Goal: Task Accomplishment & Management: Use online tool/utility

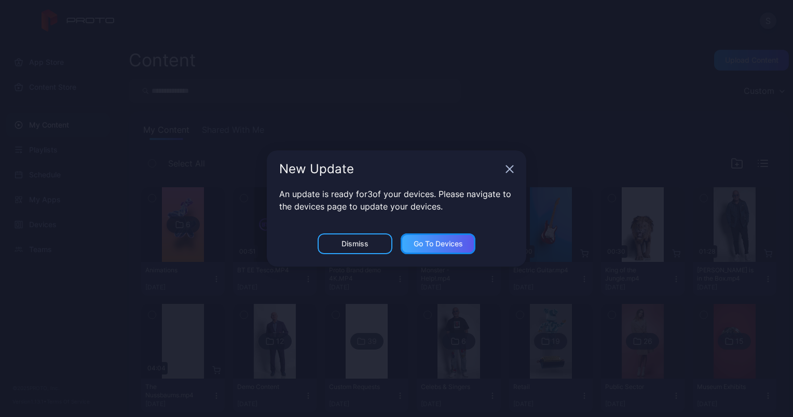
click at [427, 239] on div "Go to devices" at bounding box center [438, 243] width 75 height 21
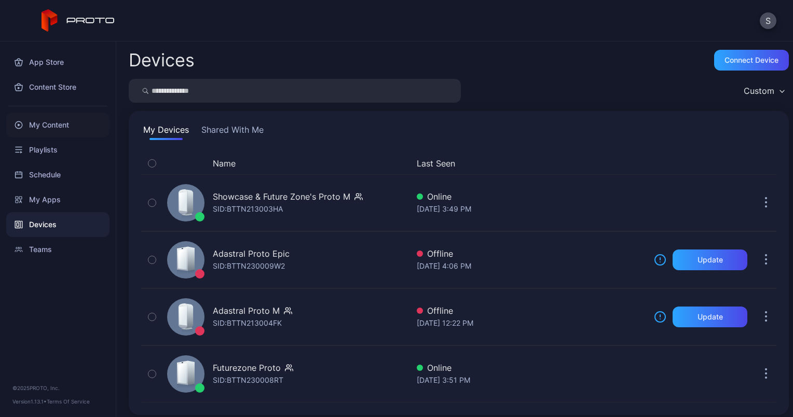
click at [36, 124] on div "My Content" at bounding box center [57, 125] width 103 height 25
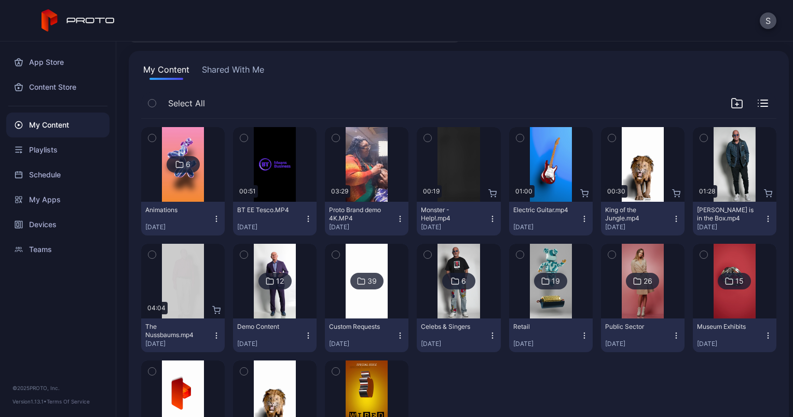
scroll to position [58, 0]
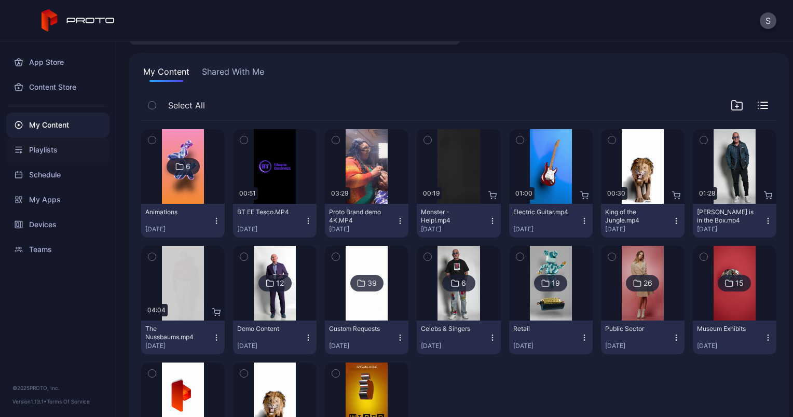
click at [44, 145] on div "Playlists" at bounding box center [57, 149] width 103 height 25
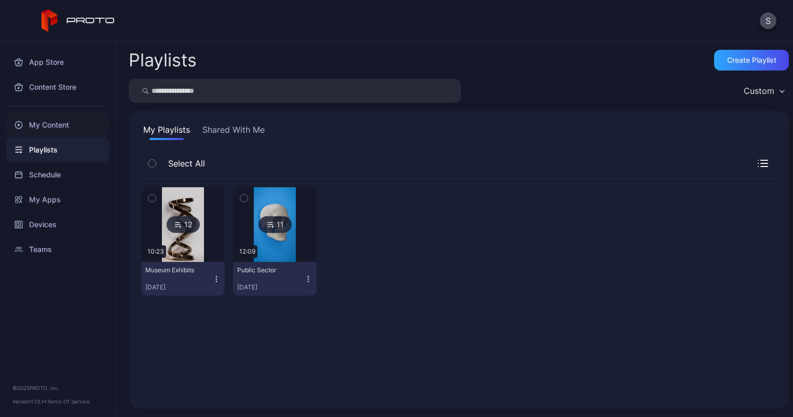
click at [43, 128] on div "My Content" at bounding box center [57, 125] width 103 height 25
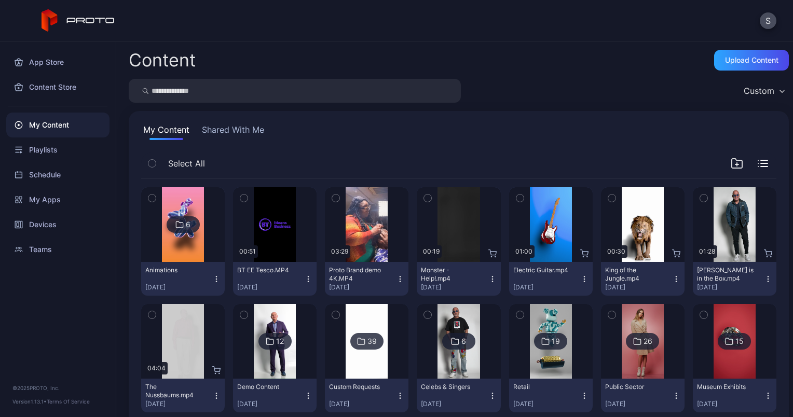
click at [254, 270] on div "BT EE Tesco.MP4" at bounding box center [265, 270] width 57 height 8
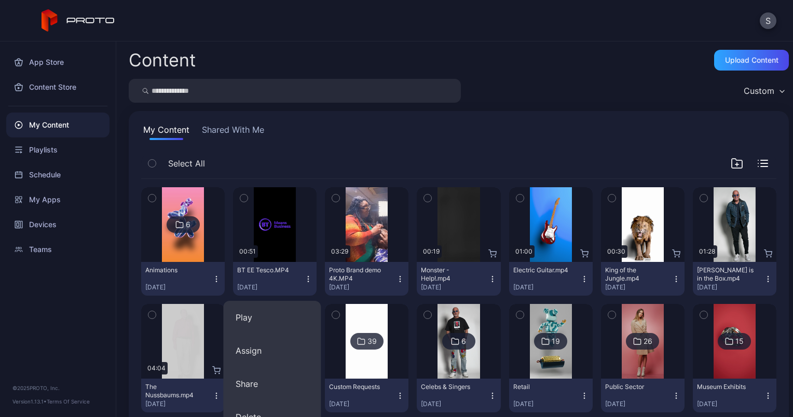
click at [568, 283] on div "[DATE]" at bounding box center [546, 287] width 67 height 8
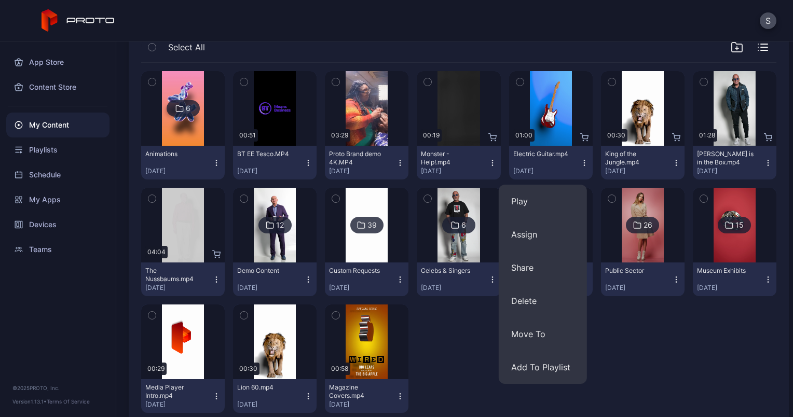
scroll to position [117, 0]
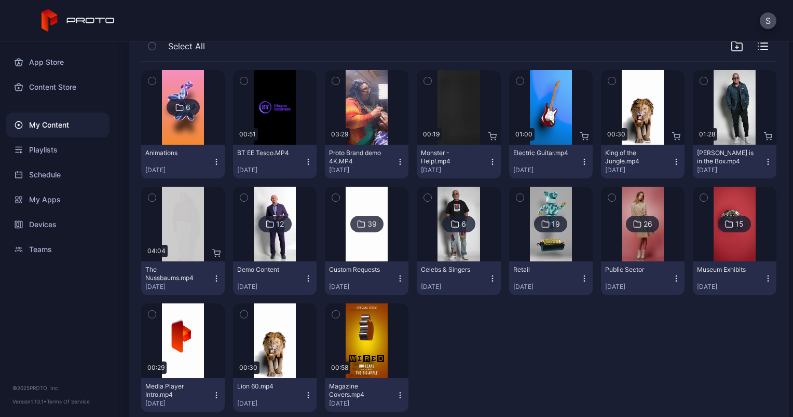
click at [739, 328] on div "6 Animations [DATE] Preview 00:51 BT EE Tesco.MP4 [DATE] Preview 03:29 Proto Br…" at bounding box center [458, 241] width 635 height 359
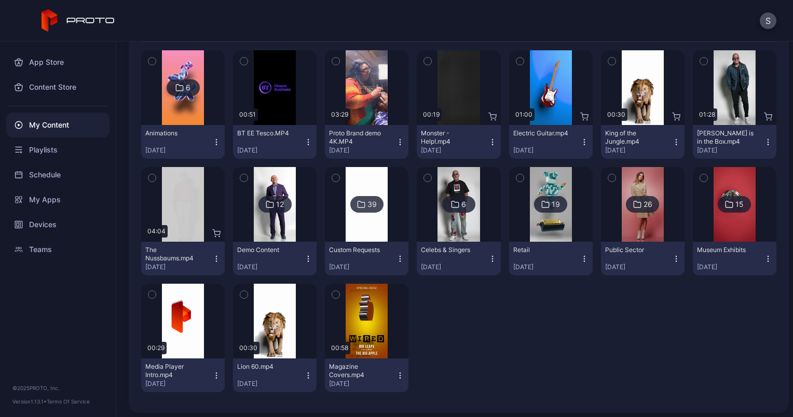
scroll to position [137, 0]
click at [272, 199] on div "12" at bounding box center [274, 204] width 33 height 17
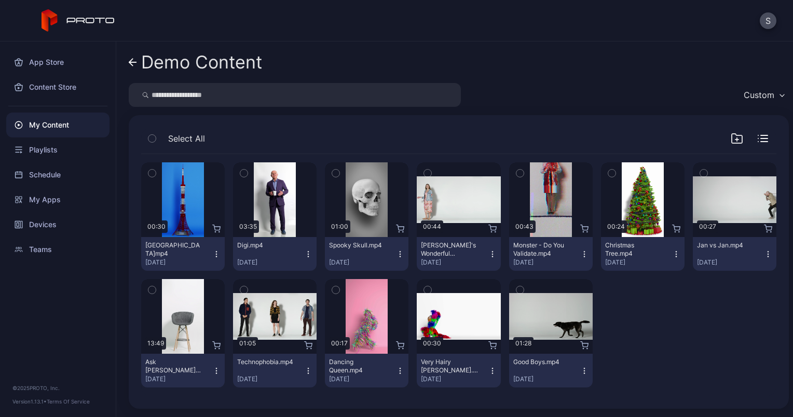
click at [133, 62] on icon at bounding box center [132, 62] width 7 height 0
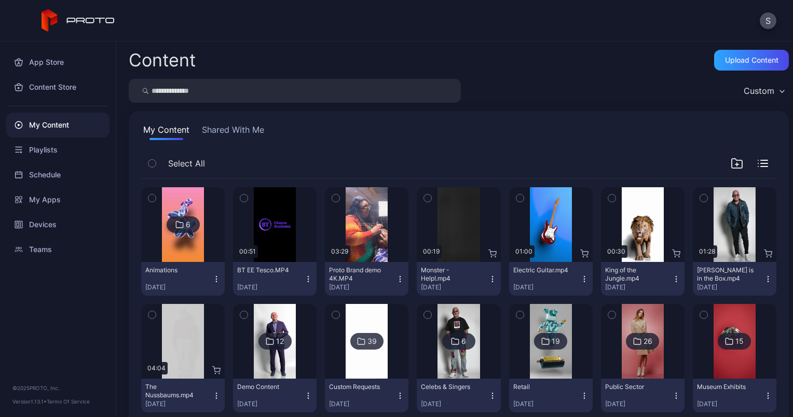
scroll to position [137, 0]
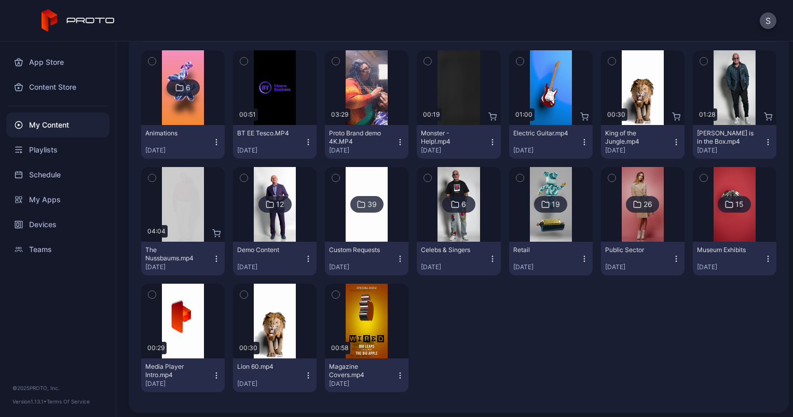
click at [368, 203] on div "39" at bounding box center [371, 204] width 9 height 9
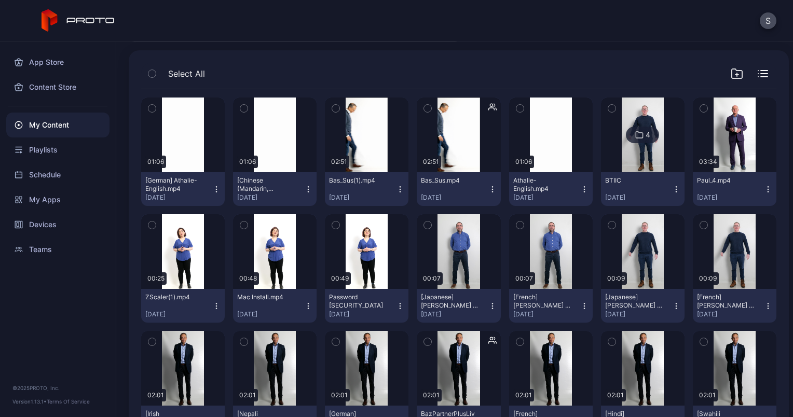
scroll to position [66, 0]
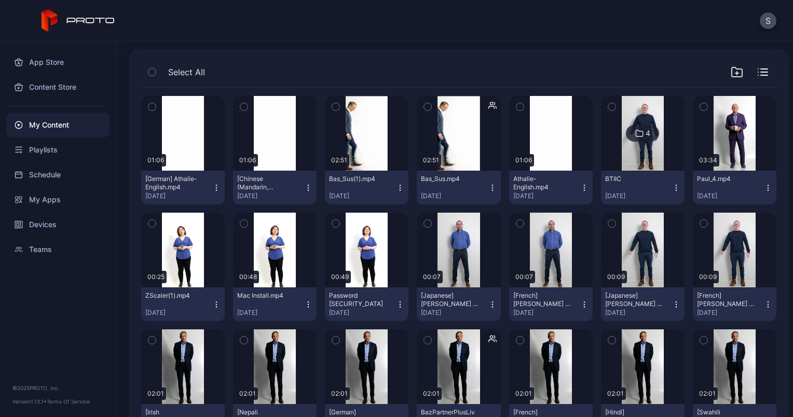
click at [70, 118] on div "My Content" at bounding box center [57, 125] width 103 height 25
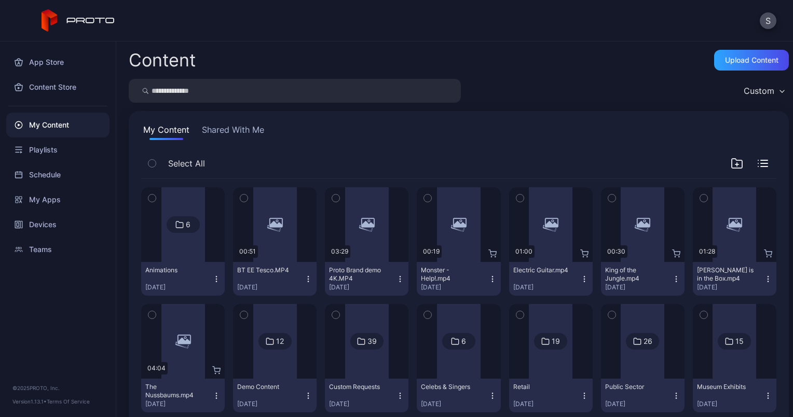
scroll to position [137, 0]
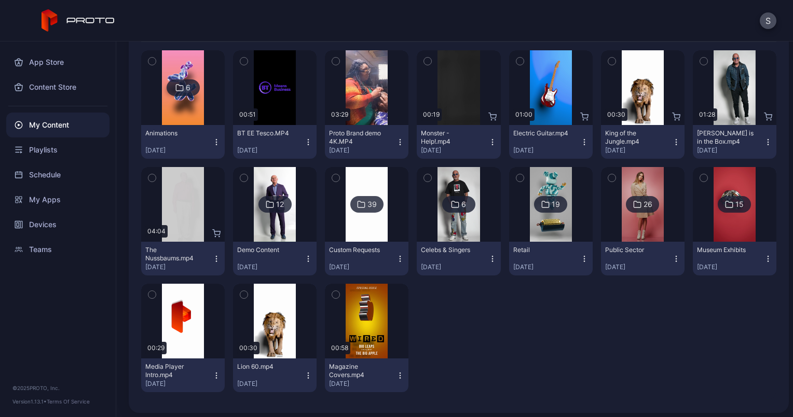
click at [452, 205] on icon at bounding box center [455, 204] width 7 height 6
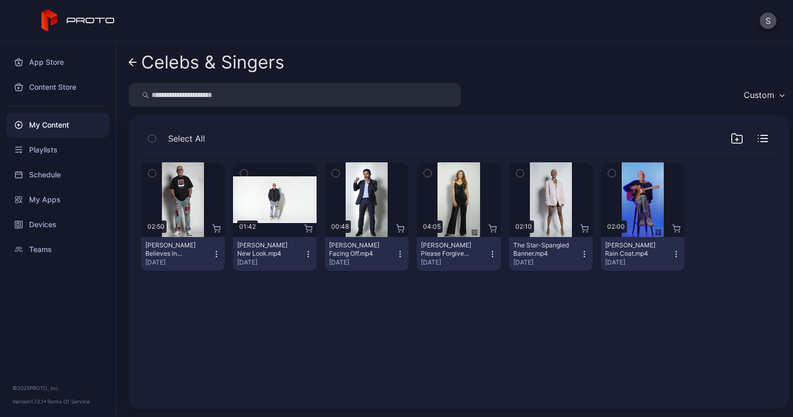
click at [45, 123] on div "My Content" at bounding box center [57, 125] width 103 height 25
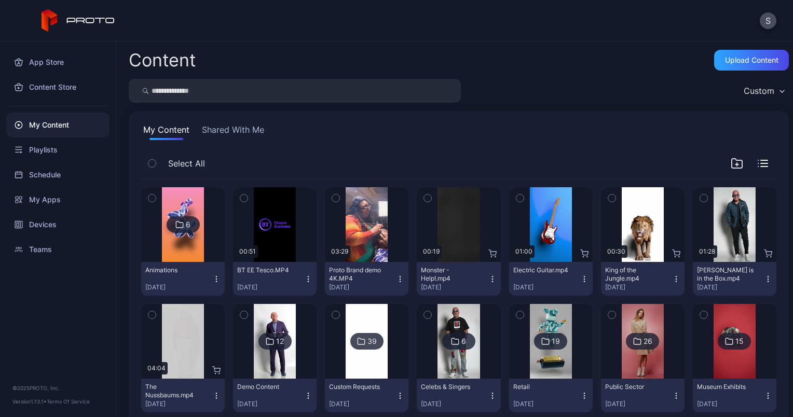
scroll to position [137, 0]
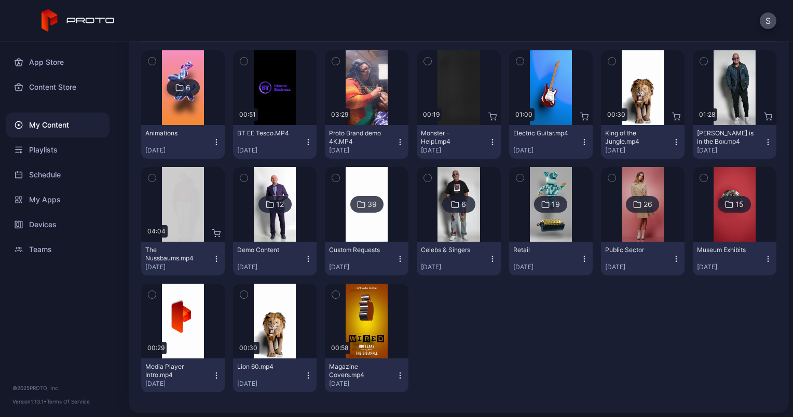
click at [168, 94] on img at bounding box center [183, 87] width 42 height 75
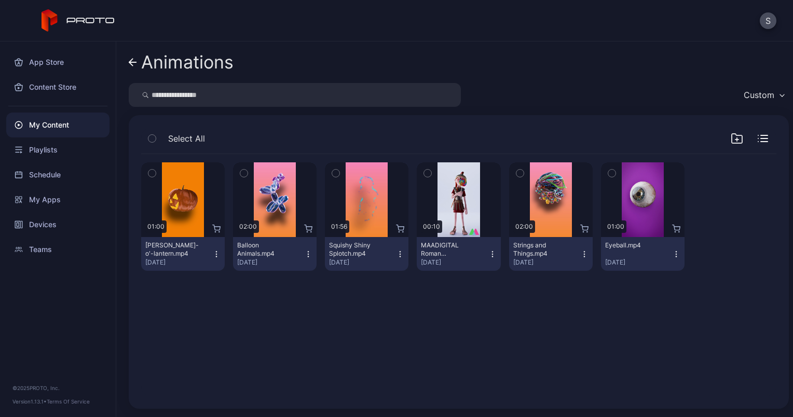
click at [137, 54] on link "Animations" at bounding box center [181, 62] width 105 height 25
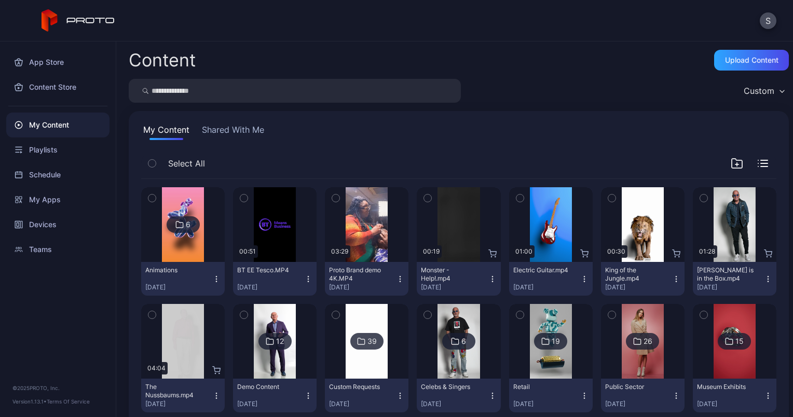
scroll to position [137, 0]
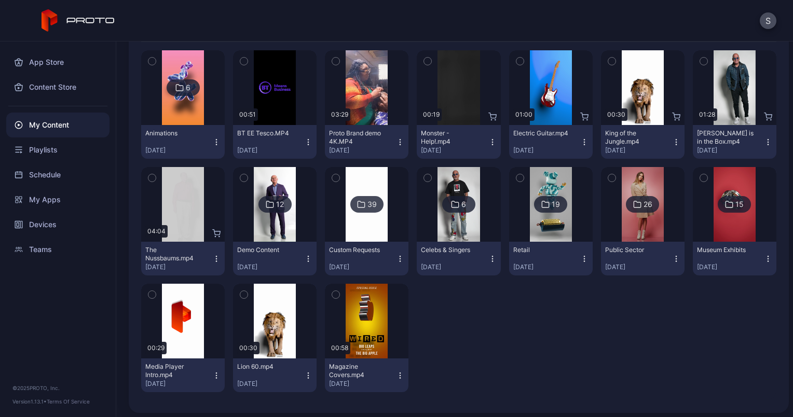
click at [552, 201] on div "19" at bounding box center [556, 204] width 8 height 9
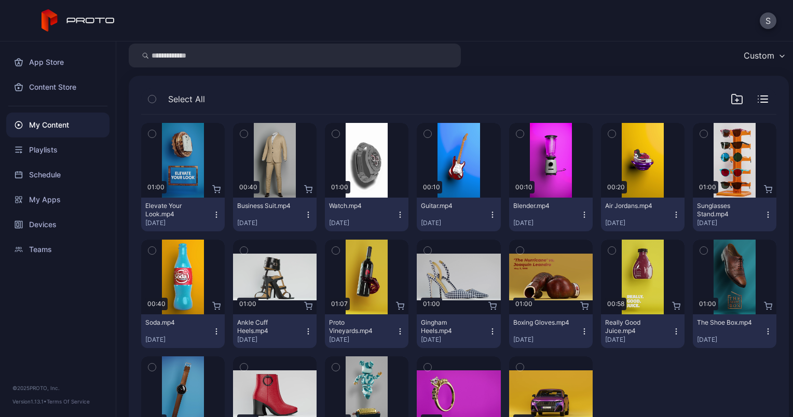
scroll to position [38, 0]
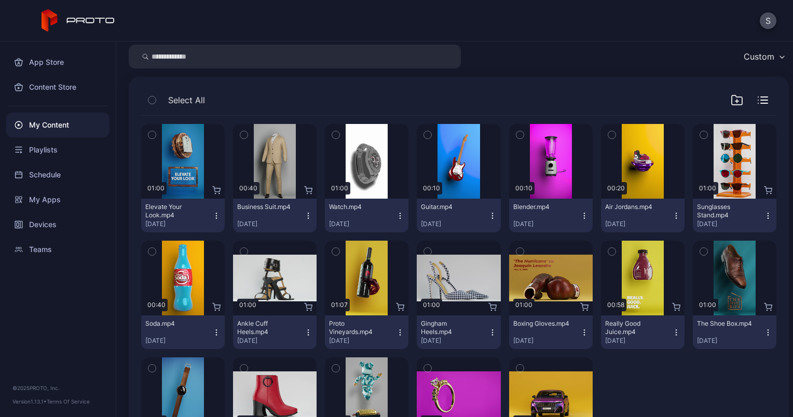
click at [54, 122] on div "My Content" at bounding box center [57, 125] width 103 height 25
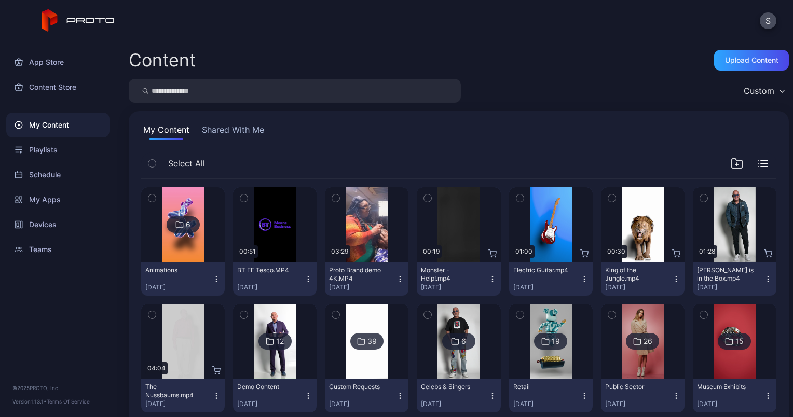
scroll to position [137, 0]
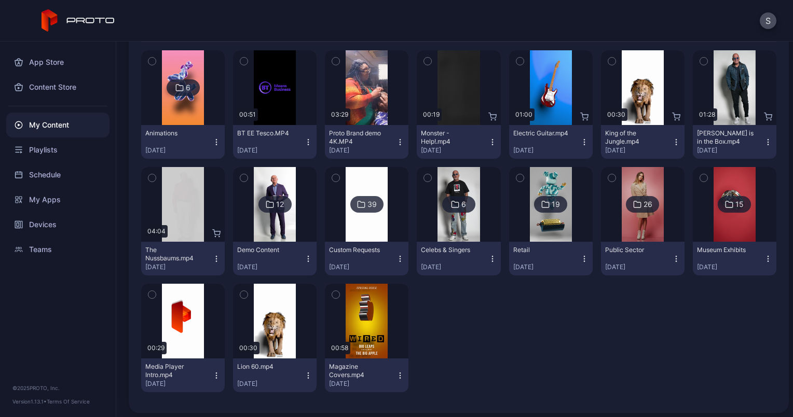
click at [725, 201] on icon at bounding box center [729, 204] width 8 height 12
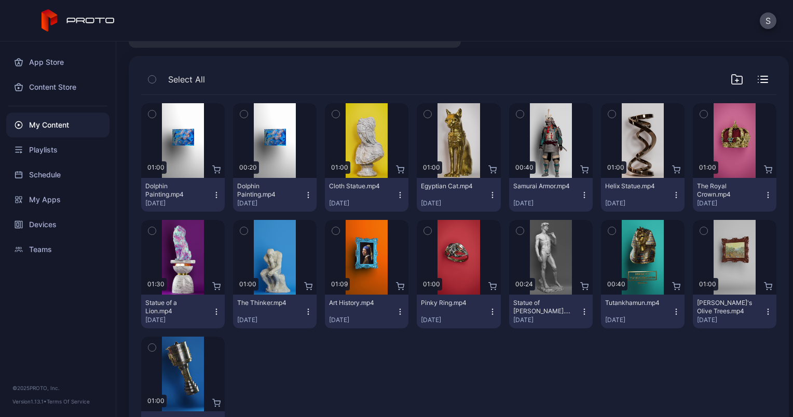
scroll to position [58, 0]
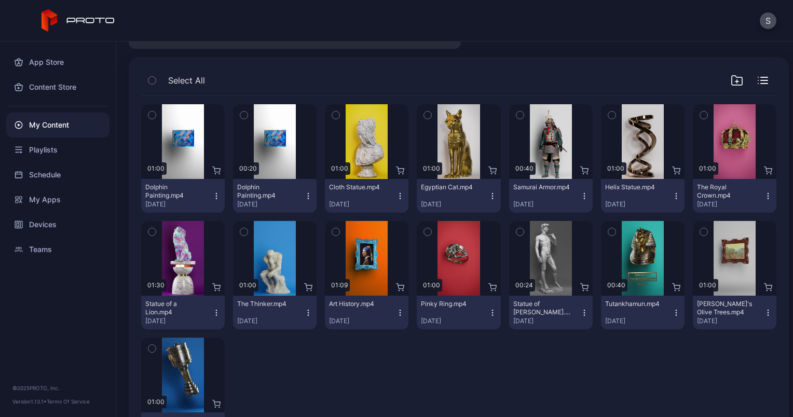
click at [31, 127] on div "My Content" at bounding box center [57, 125] width 103 height 25
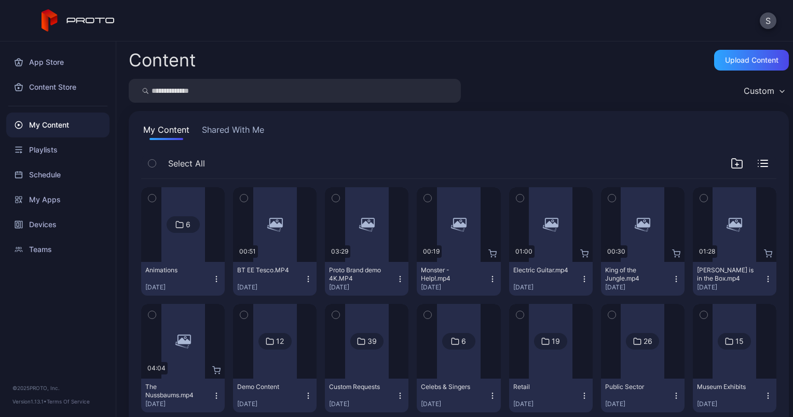
scroll to position [137, 0]
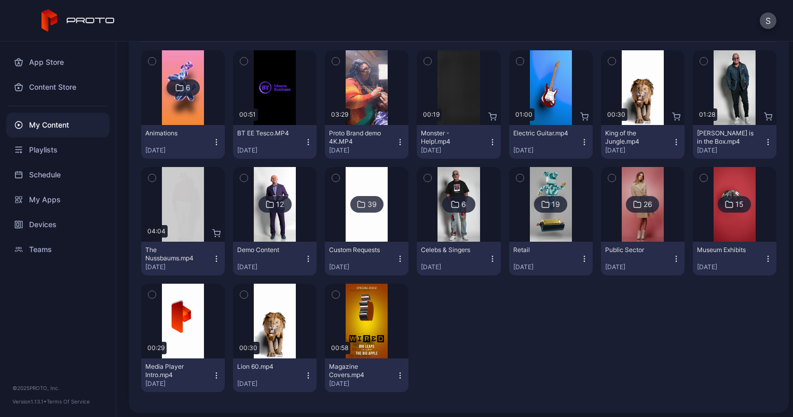
click at [552, 203] on div "19" at bounding box center [556, 204] width 8 height 9
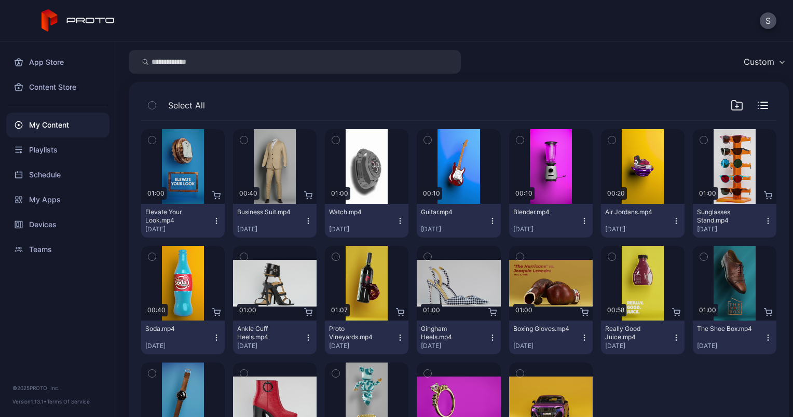
scroll to position [33, 0]
click at [58, 125] on div "My Content" at bounding box center [57, 125] width 103 height 25
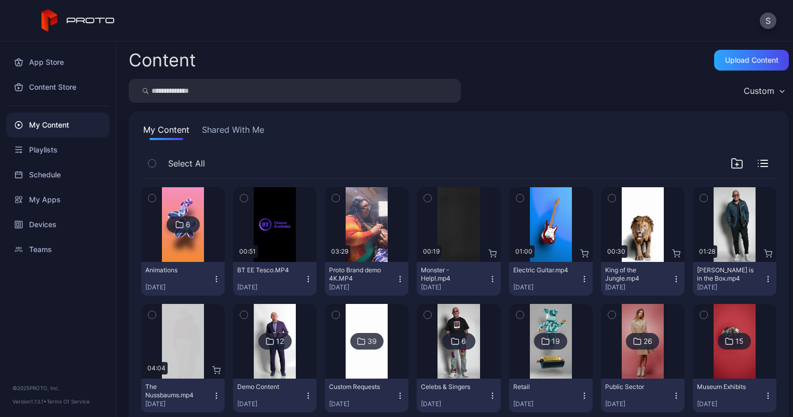
scroll to position [137, 0]
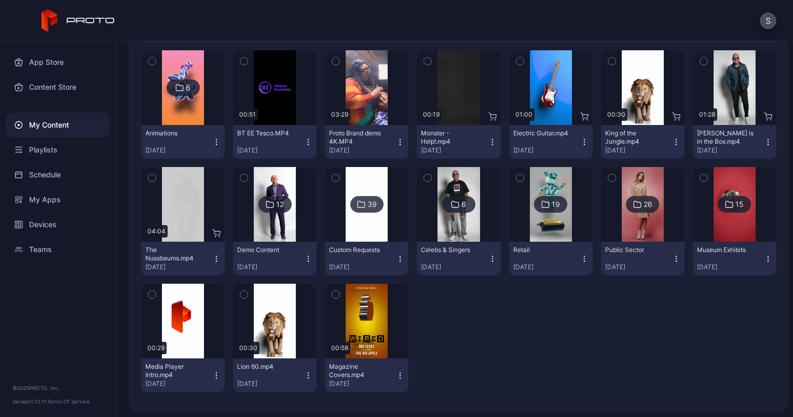
click at [276, 203] on div "12" at bounding box center [280, 204] width 8 height 9
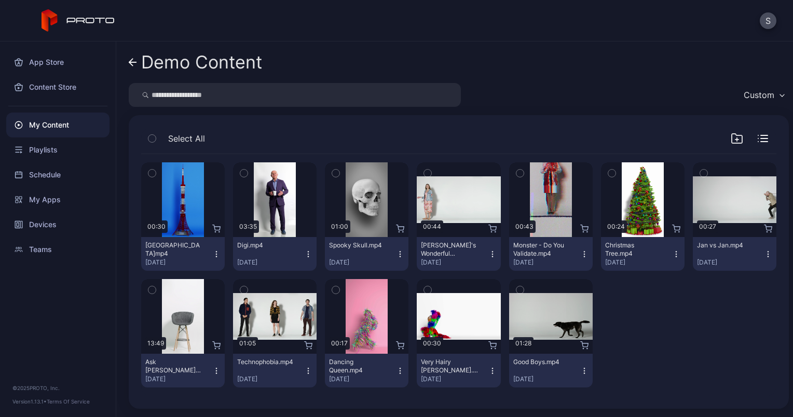
click at [43, 126] on div "My Content" at bounding box center [57, 125] width 103 height 25
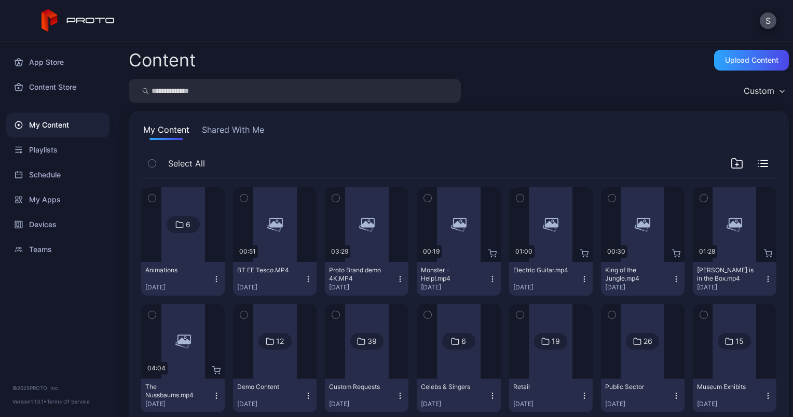
scroll to position [137, 0]
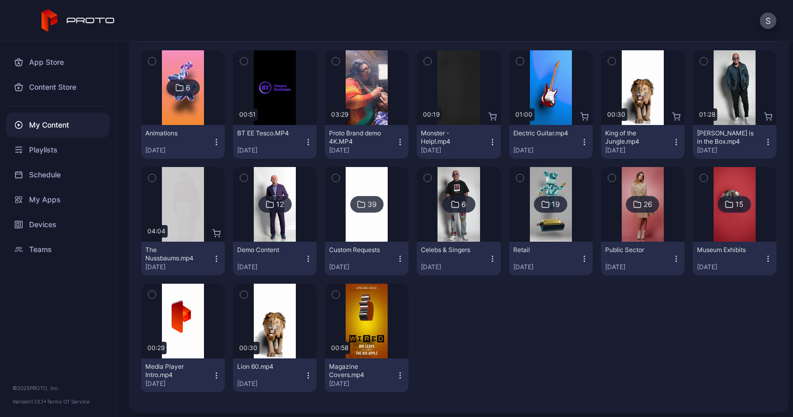
click at [644, 206] on div "26" at bounding box center [642, 204] width 33 height 17
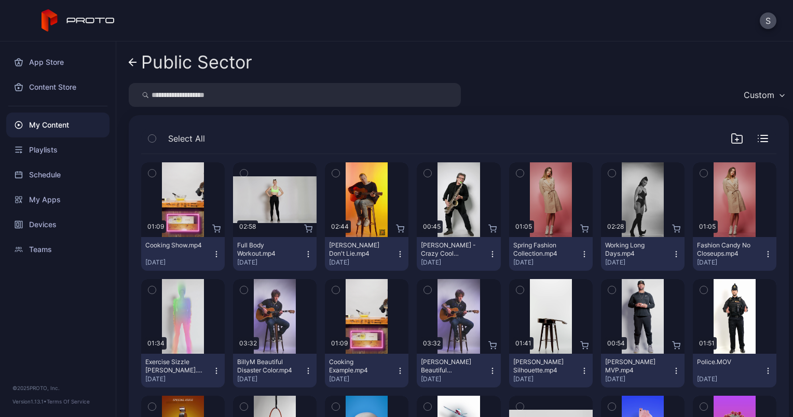
click at [48, 123] on div "My Content" at bounding box center [57, 125] width 103 height 25
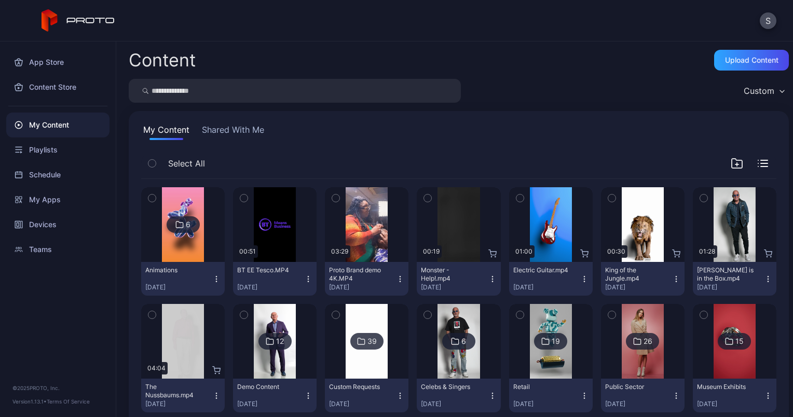
scroll to position [137, 0]
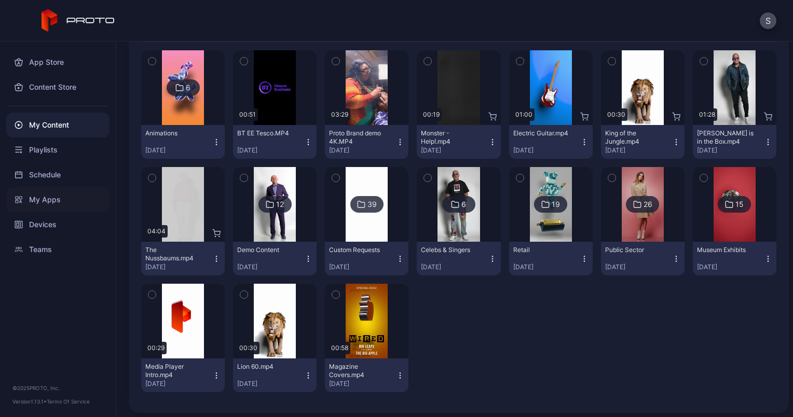
click at [53, 202] on div "My Apps" at bounding box center [57, 199] width 103 height 25
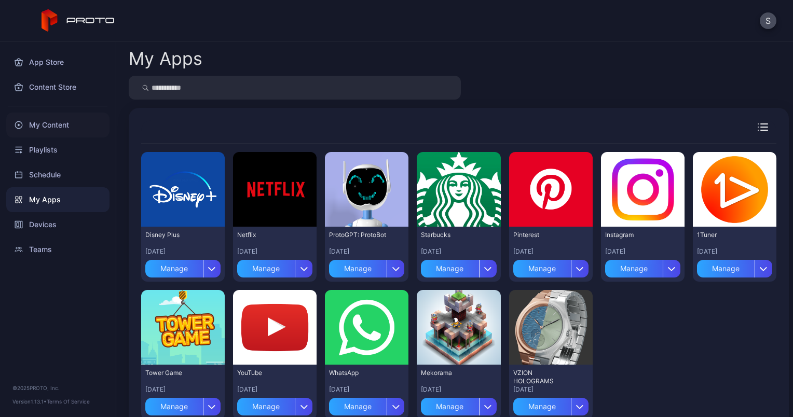
click at [47, 123] on div "My Content" at bounding box center [57, 125] width 103 height 25
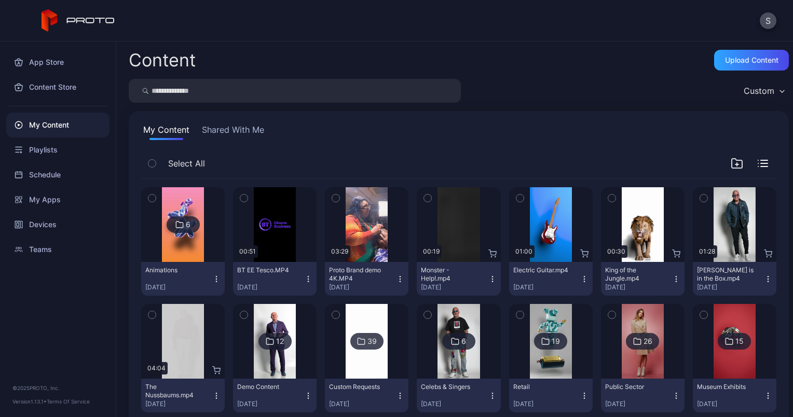
click at [223, 127] on button "Shared With Me" at bounding box center [233, 131] width 66 height 17
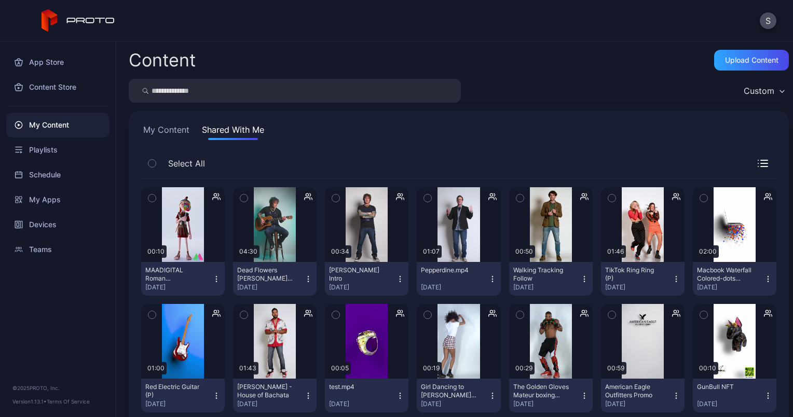
click at [166, 129] on button "My Content" at bounding box center [166, 131] width 50 height 17
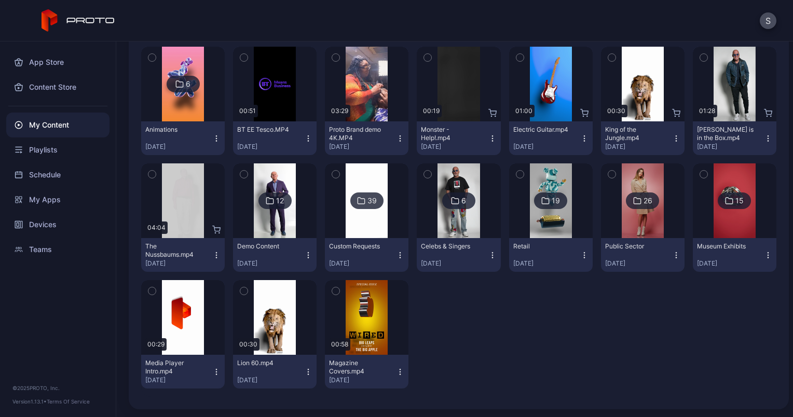
scroll to position [141, 0]
click at [735, 198] on div "15" at bounding box center [739, 200] width 8 height 9
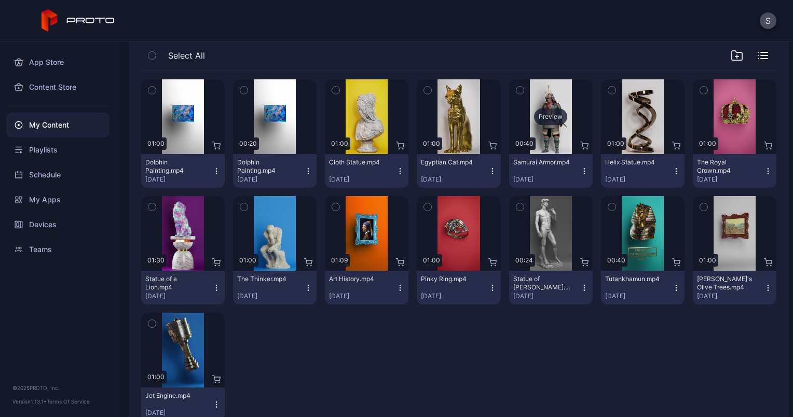
scroll to position [83, 0]
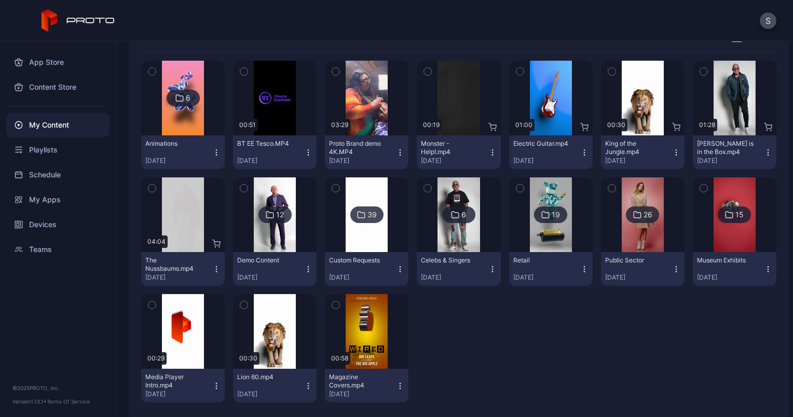
scroll to position [141, 0]
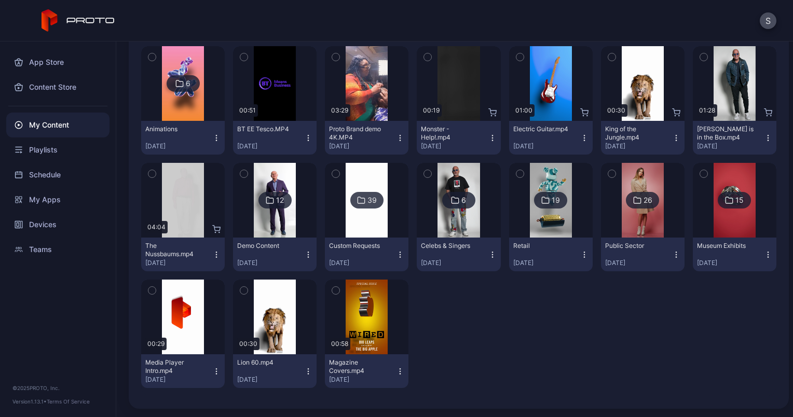
click at [362, 195] on div "39" at bounding box center [366, 200] width 33 height 17
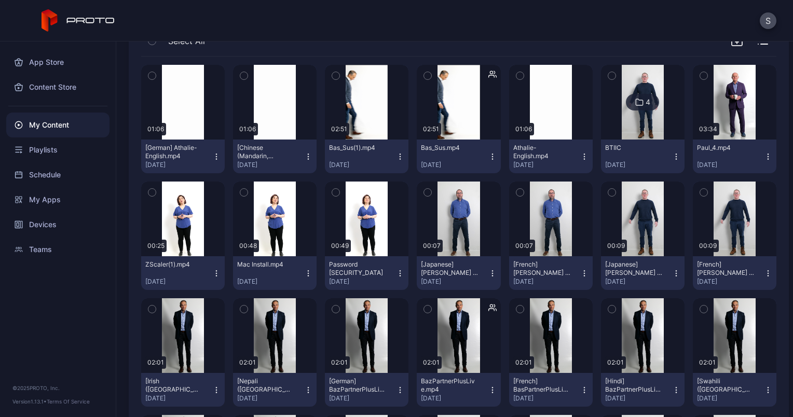
scroll to position [98, 0]
click at [608, 75] on icon "button" at bounding box center [611, 75] width 7 height 11
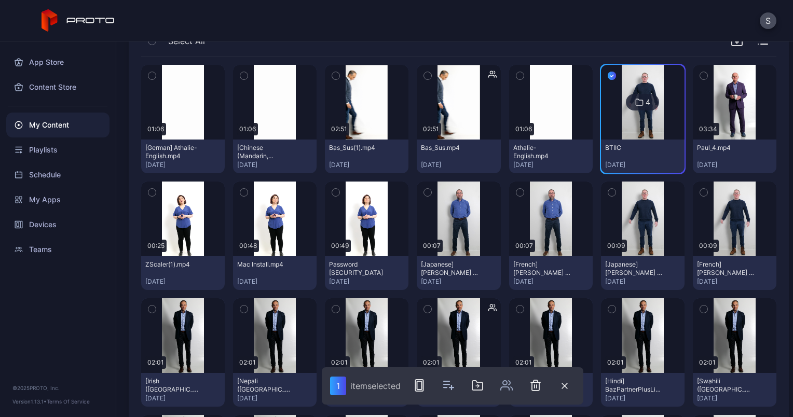
click at [608, 75] on icon "button" at bounding box center [612, 75] width 8 height 11
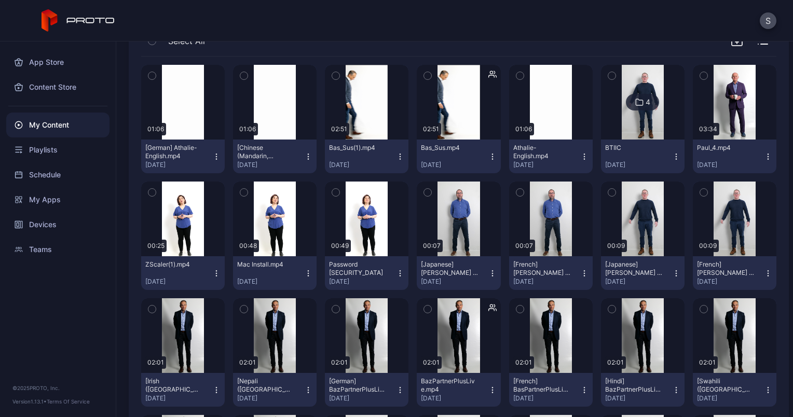
click at [636, 100] on icon at bounding box center [639, 102] width 7 height 6
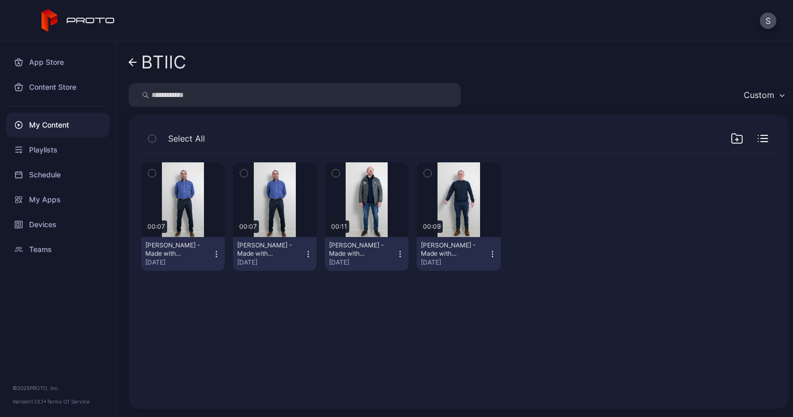
click at [56, 126] on div "My Content" at bounding box center [57, 125] width 103 height 25
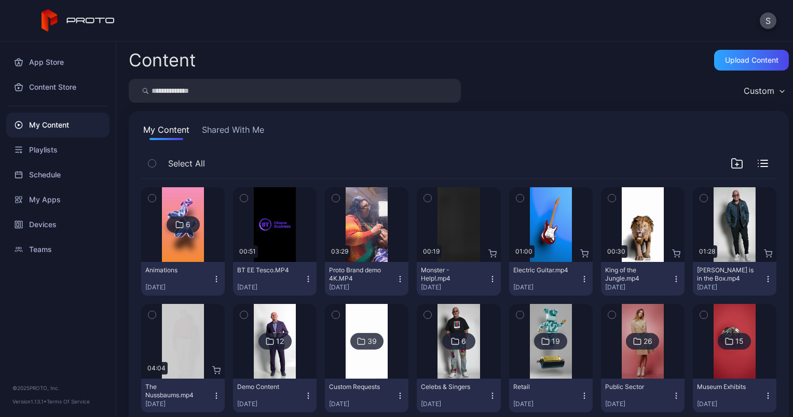
scroll to position [141, 0]
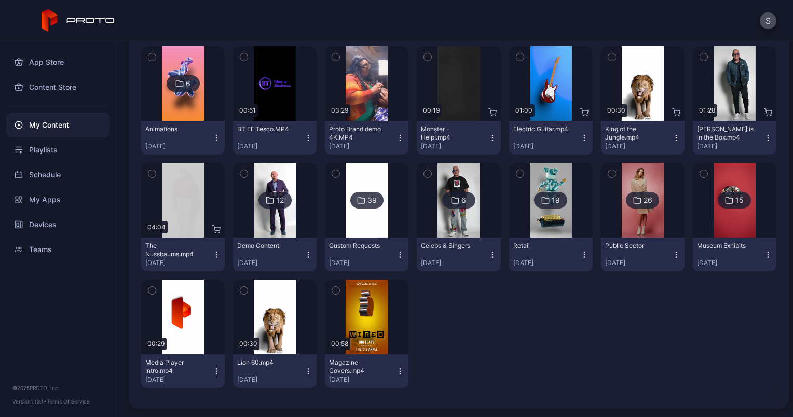
click at [443, 200] on div "6" at bounding box center [458, 200] width 33 height 17
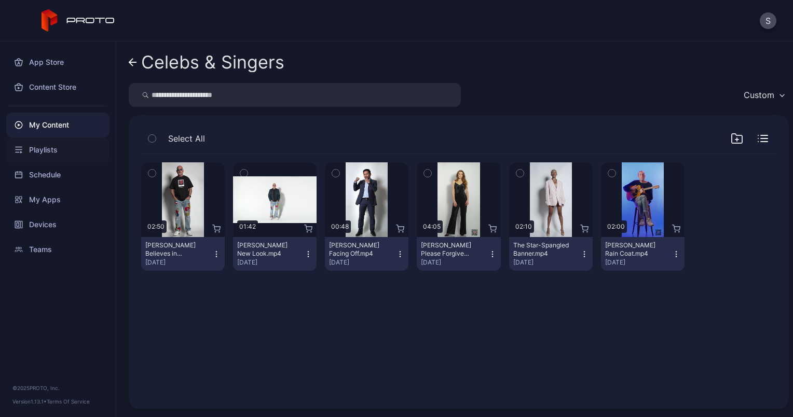
click at [59, 150] on div "Playlists" at bounding box center [57, 149] width 103 height 25
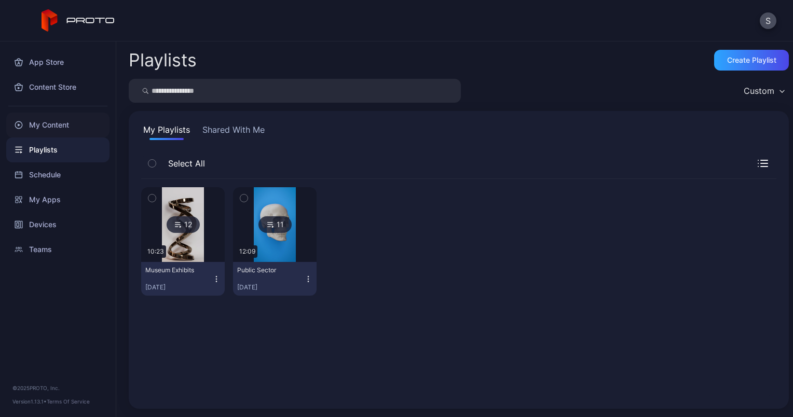
click at [49, 125] on div "My Content" at bounding box center [57, 125] width 103 height 25
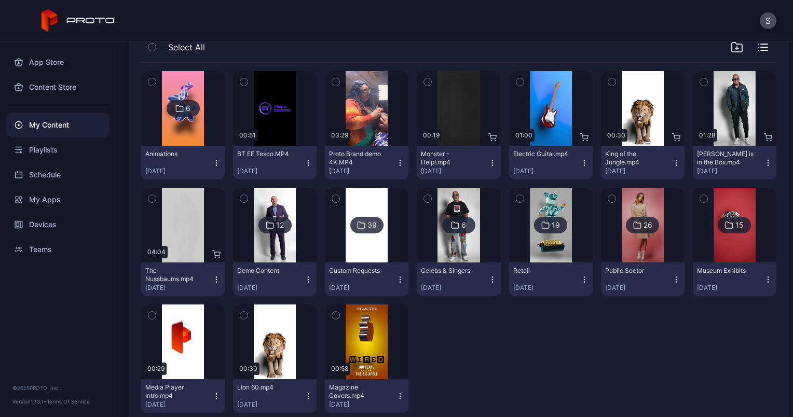
scroll to position [121, 0]
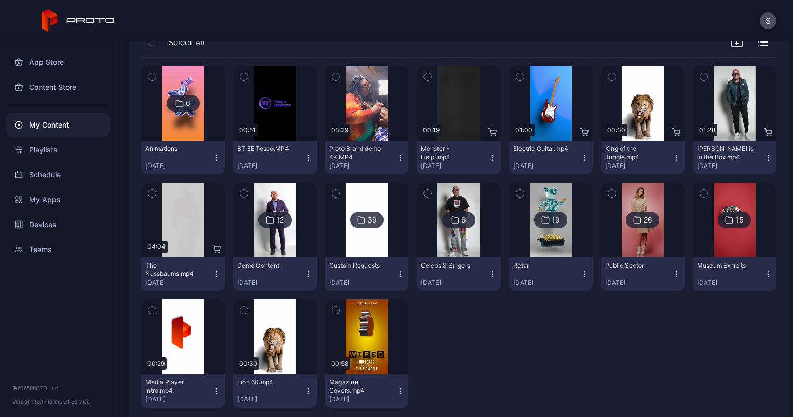
click at [267, 219] on icon at bounding box center [270, 220] width 8 height 12
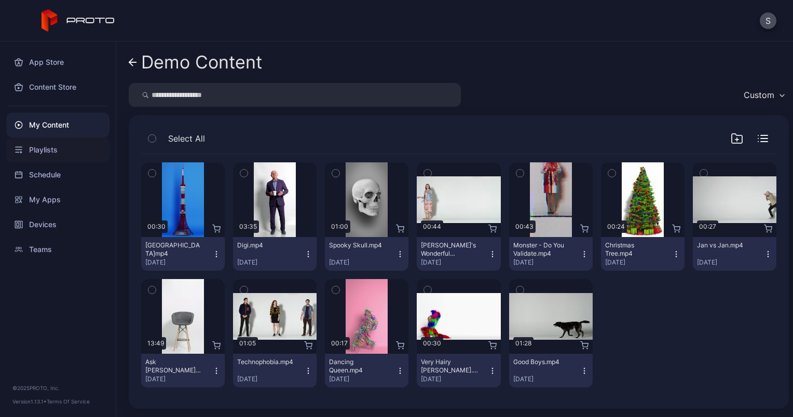
click at [45, 149] on div "Playlists" at bounding box center [57, 149] width 103 height 25
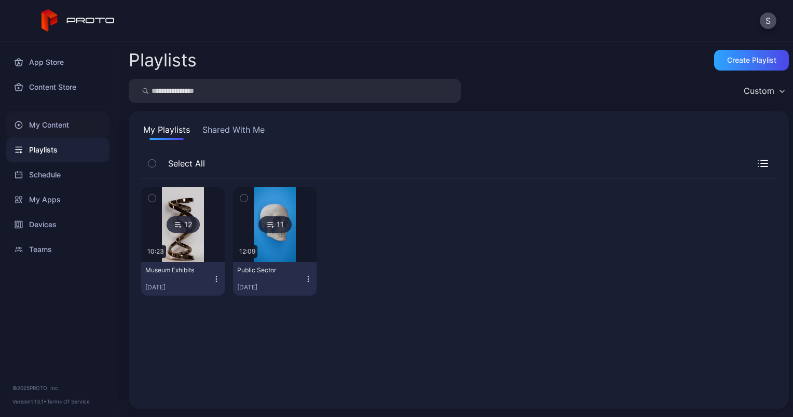
click at [54, 119] on div "My Content" at bounding box center [57, 125] width 103 height 25
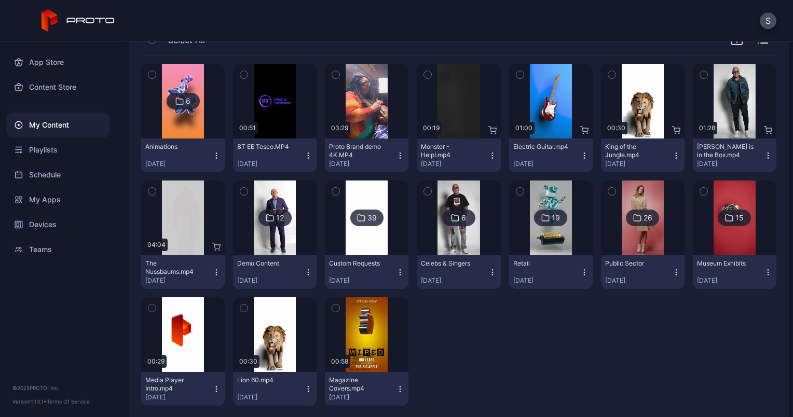
scroll to position [124, 0]
click at [365, 222] on div "39" at bounding box center [366, 217] width 33 height 17
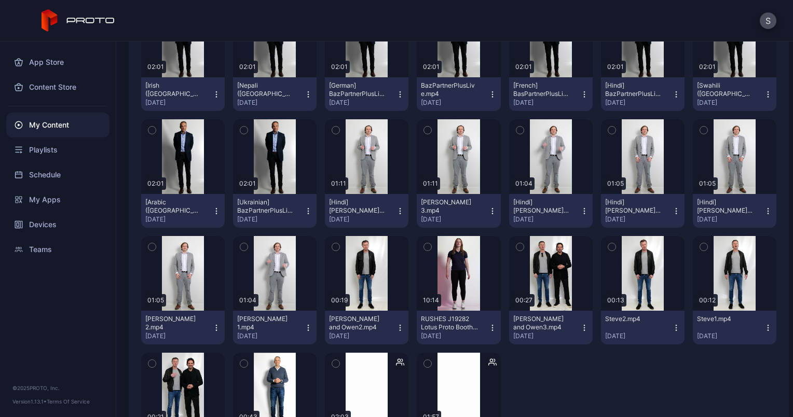
scroll to position [396, 0]
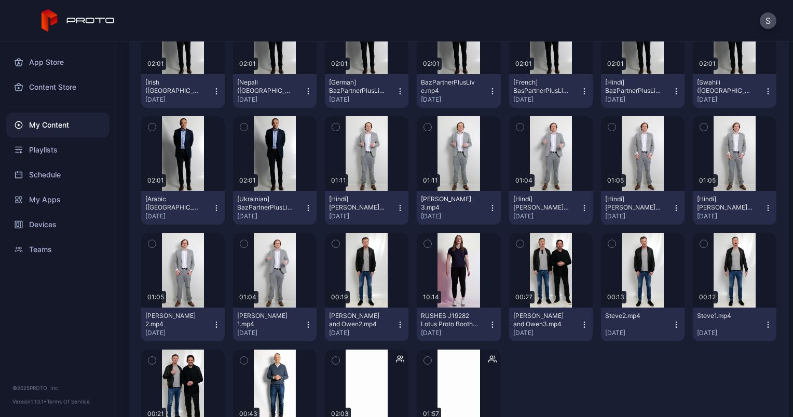
click at [332, 127] on icon "button" at bounding box center [335, 126] width 7 height 11
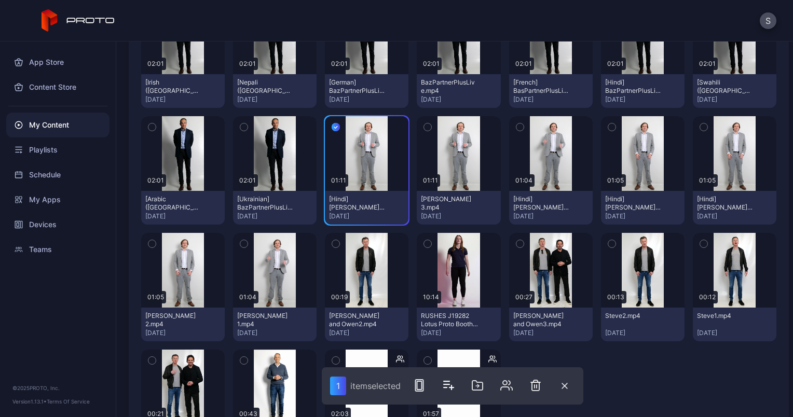
click at [425, 127] on icon "button" at bounding box center [427, 126] width 7 height 11
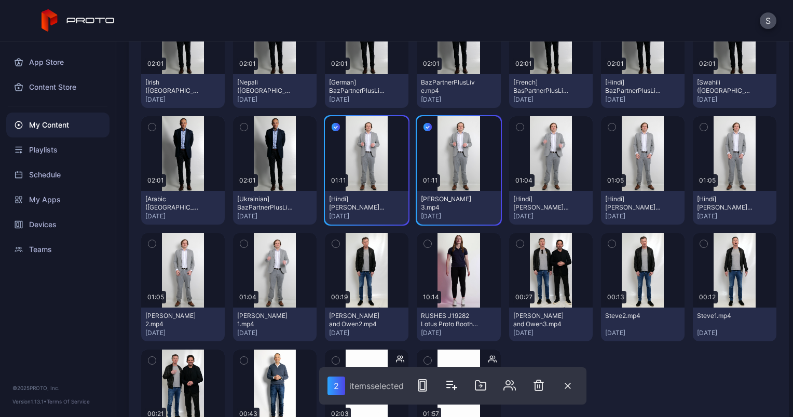
click at [516, 125] on icon "button" at bounding box center [519, 126] width 7 height 11
click at [608, 123] on icon "button" at bounding box center [611, 126] width 7 height 11
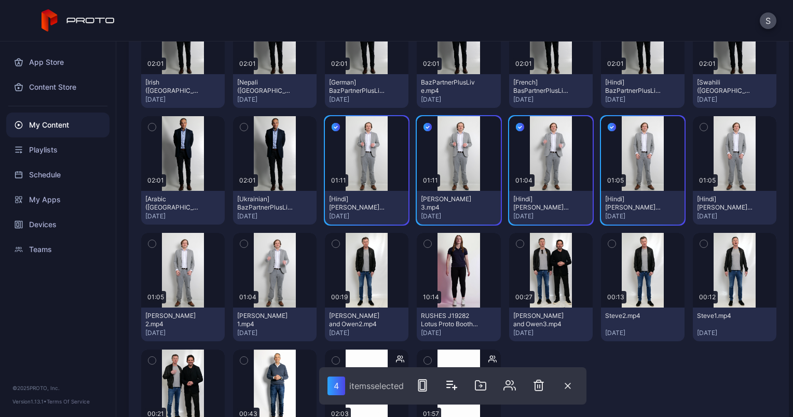
click at [697, 129] on button "button" at bounding box center [704, 127] width 22 height 22
click at [693, 129] on button "button" at bounding box center [704, 127] width 22 height 22
click at [608, 129] on icon "button" at bounding box center [612, 126] width 8 height 11
click at [516, 125] on icon "button" at bounding box center [520, 126] width 8 height 11
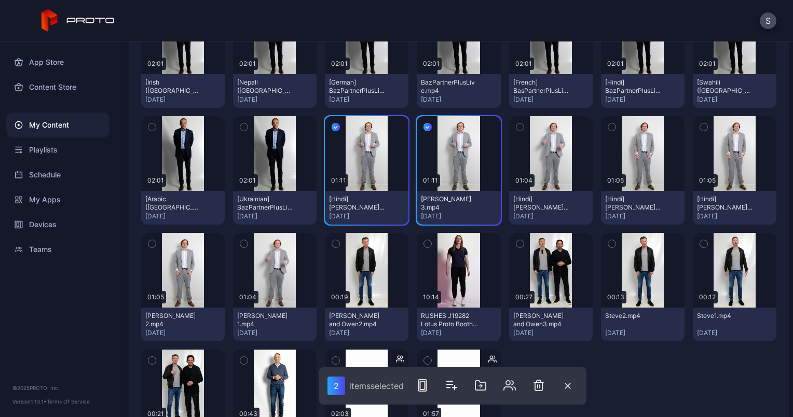
click at [422, 133] on button "button" at bounding box center [428, 127] width 22 height 22
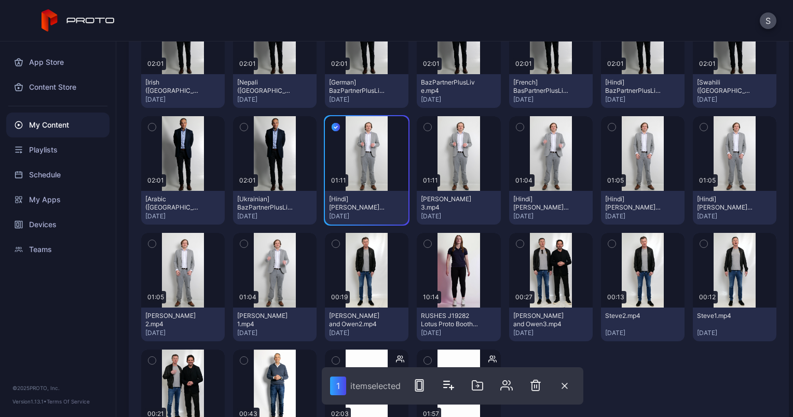
click at [332, 126] on icon "button" at bounding box center [336, 126] width 8 height 11
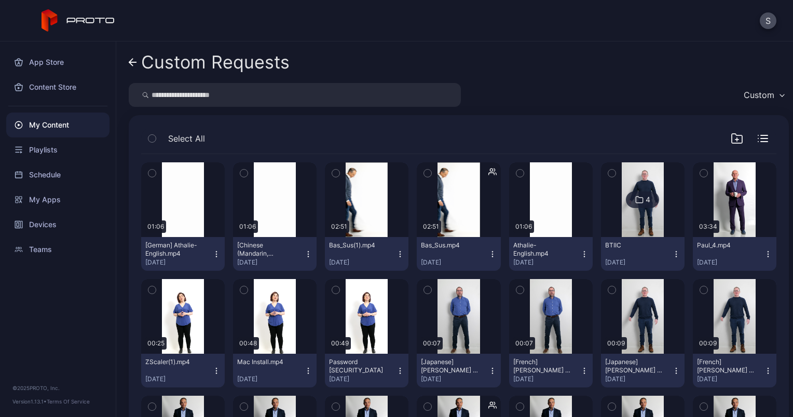
scroll to position [0, 0]
click at [127, 62] on div "Custom Requests Custom Select All Preview 01:06 [German] Athalie-English.mp4 [D…" at bounding box center [454, 230] width 677 height 376
click at [134, 60] on icon at bounding box center [133, 62] width 8 height 9
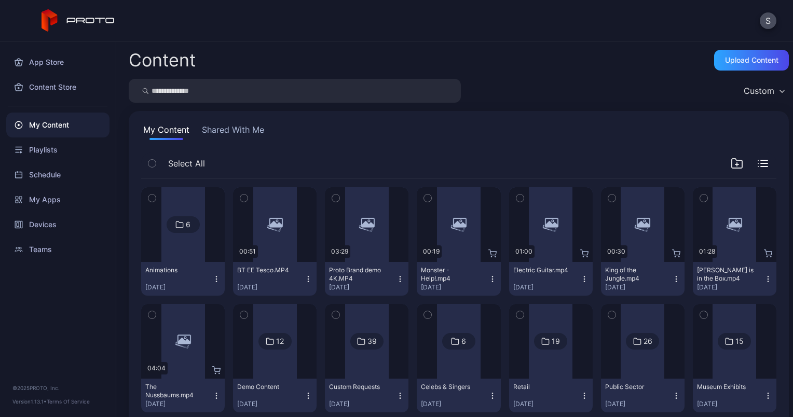
scroll to position [124, 0]
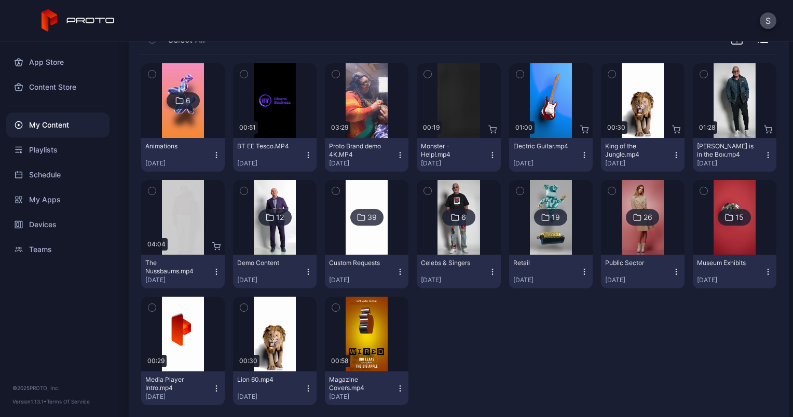
click at [542, 216] on icon at bounding box center [545, 217] width 7 height 6
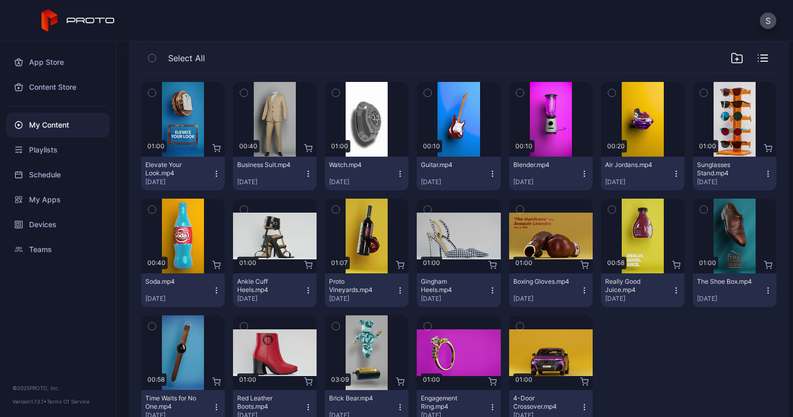
scroll to position [116, 0]
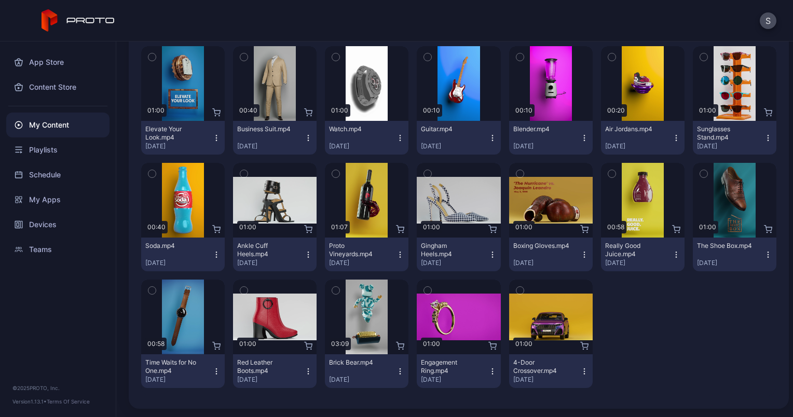
click at [59, 125] on div "My Content" at bounding box center [57, 125] width 103 height 25
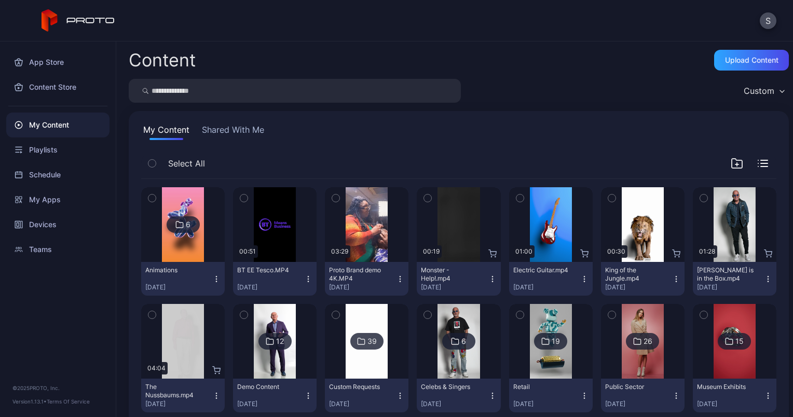
scroll to position [124, 0]
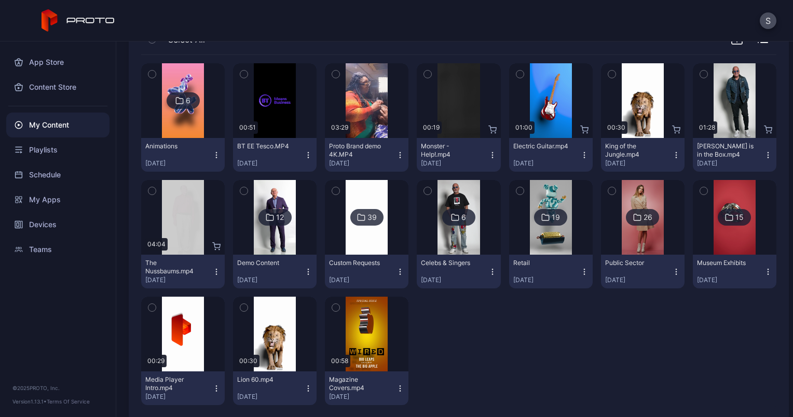
click at [725, 212] on icon at bounding box center [729, 217] width 8 height 12
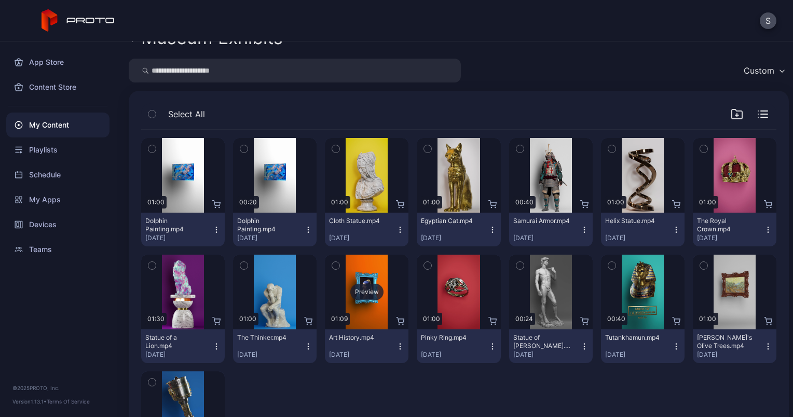
scroll to position [27, 0]
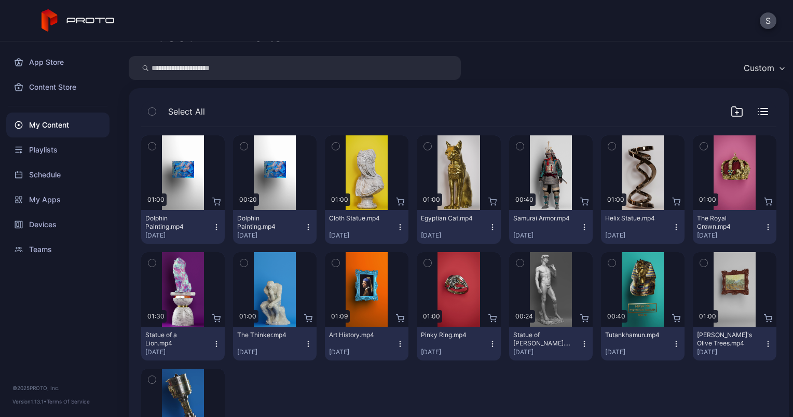
click at [291, 70] on input "search" at bounding box center [295, 68] width 332 height 24
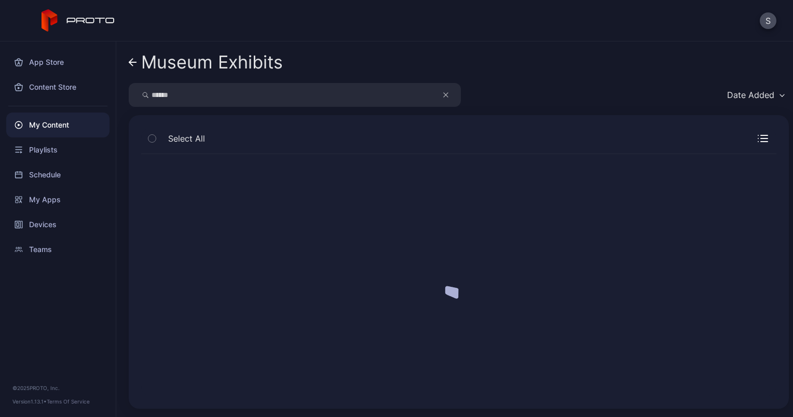
scroll to position [0, 0]
type input "*"
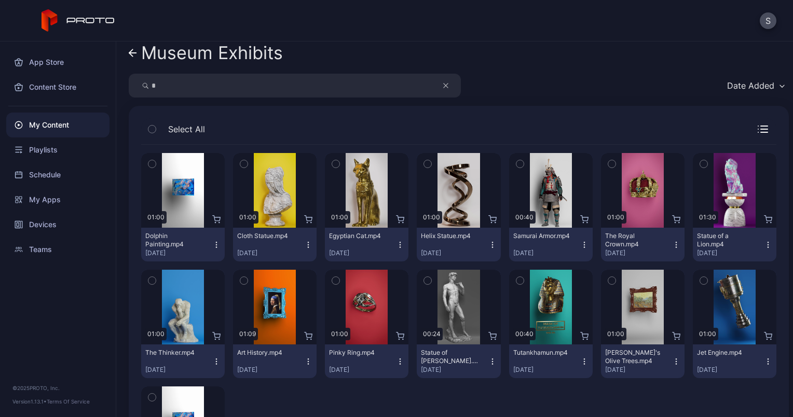
scroll to position [8, 0]
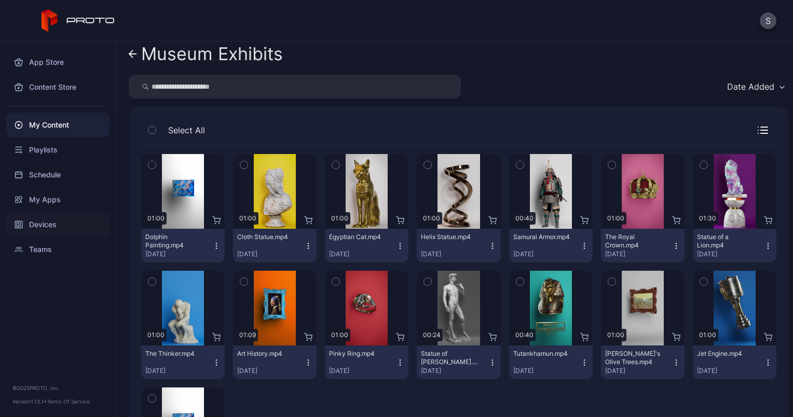
click at [46, 223] on div "Devices" at bounding box center [57, 224] width 103 height 25
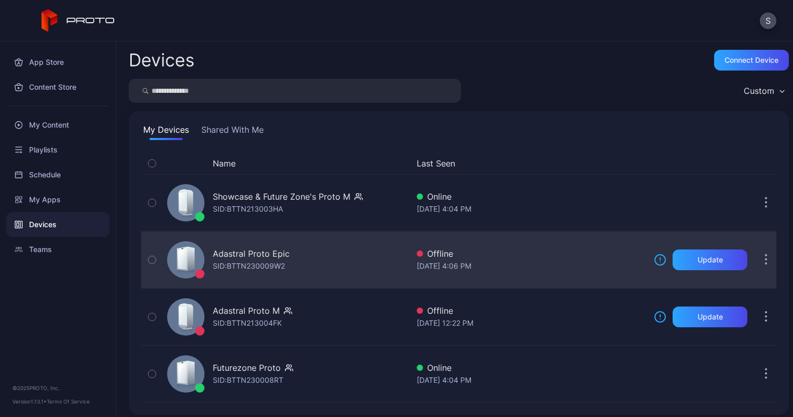
scroll to position [5, 0]
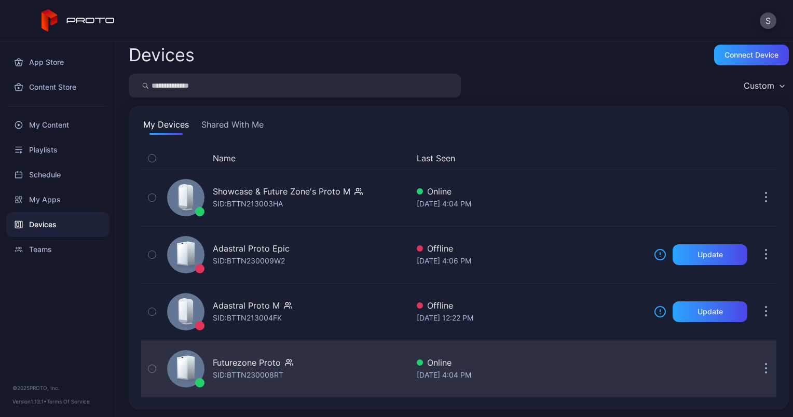
click at [250, 362] on div "Futurezone Proto" at bounding box center [247, 362] width 68 height 12
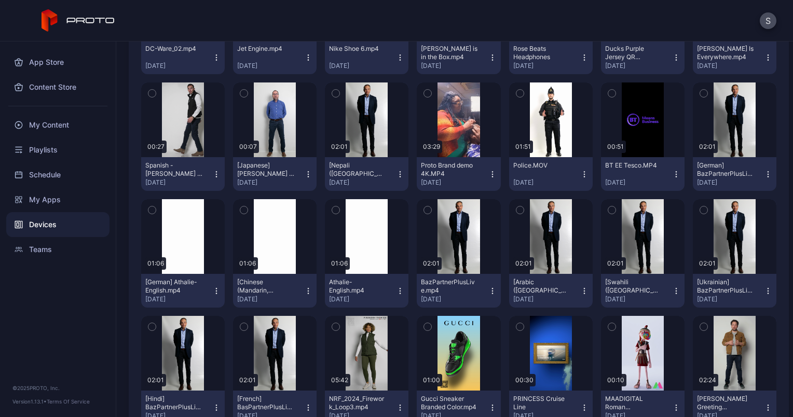
scroll to position [412, 0]
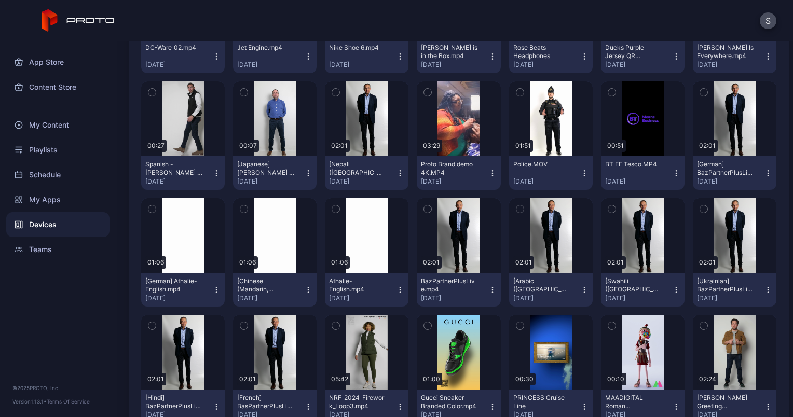
click at [580, 171] on icon "button" at bounding box center [584, 173] width 8 height 8
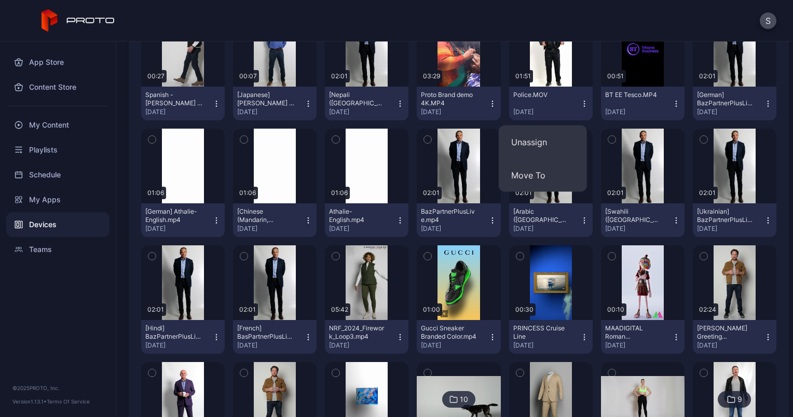
scroll to position [465, 0]
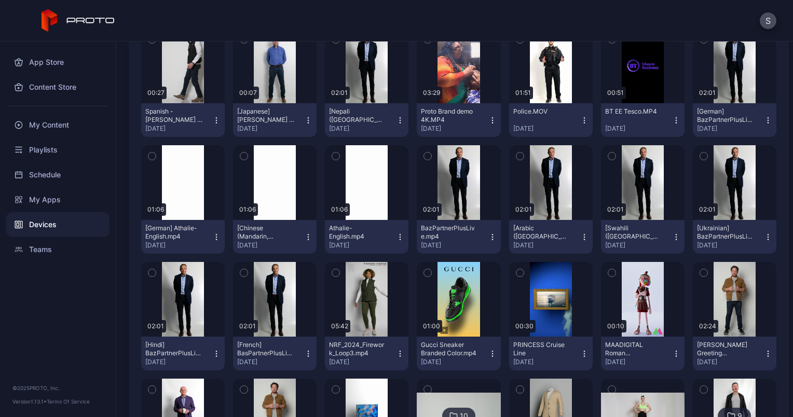
click at [553, 233] on div "[Arabic ([GEOGRAPHIC_DATA])] [French] BazPartnerPlusLive.mp4" at bounding box center [541, 232] width 57 height 17
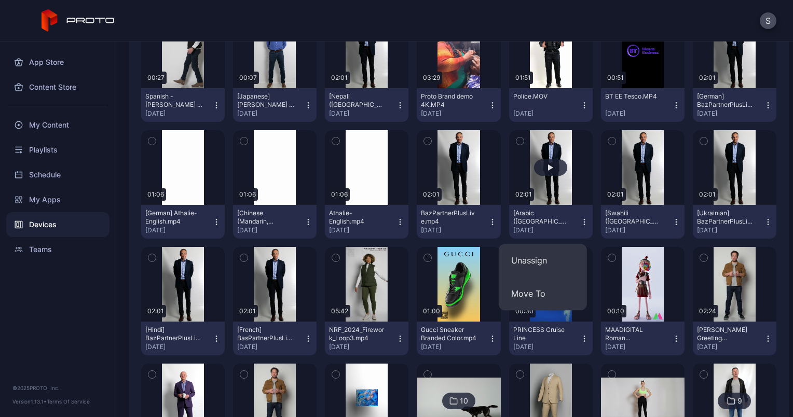
scroll to position [445, 0]
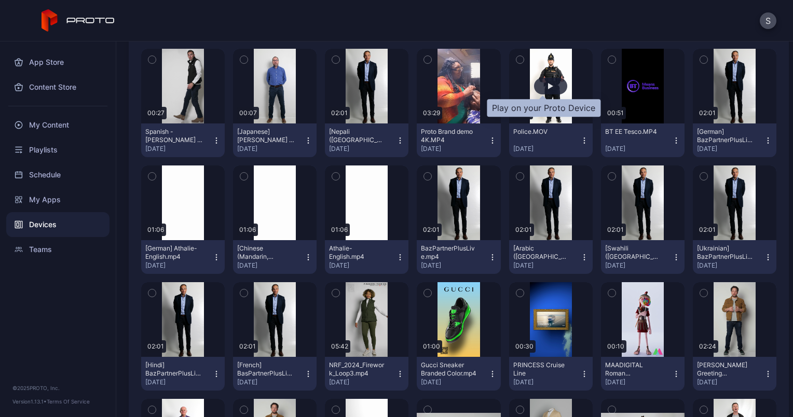
click at [548, 83] on div "button" at bounding box center [550, 86] width 5 height 6
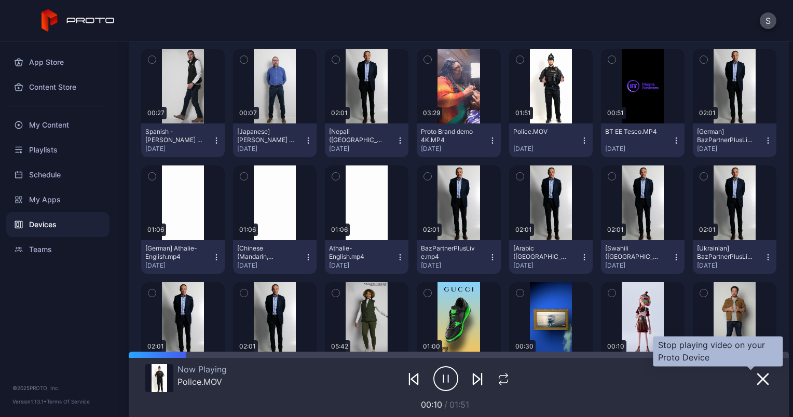
click at [756, 380] on icon "button" at bounding box center [762, 379] width 12 height 12
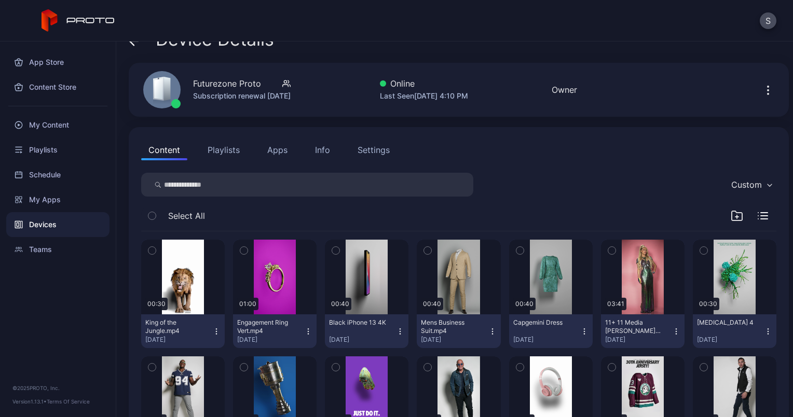
scroll to position [19, 0]
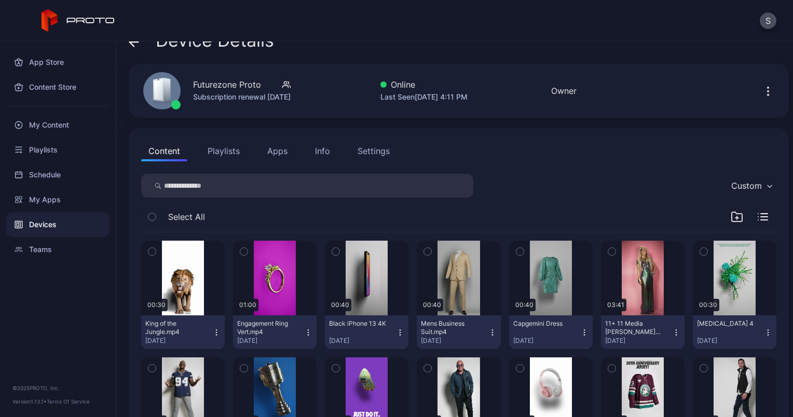
click at [216, 143] on button "Playlists" at bounding box center [223, 151] width 47 height 21
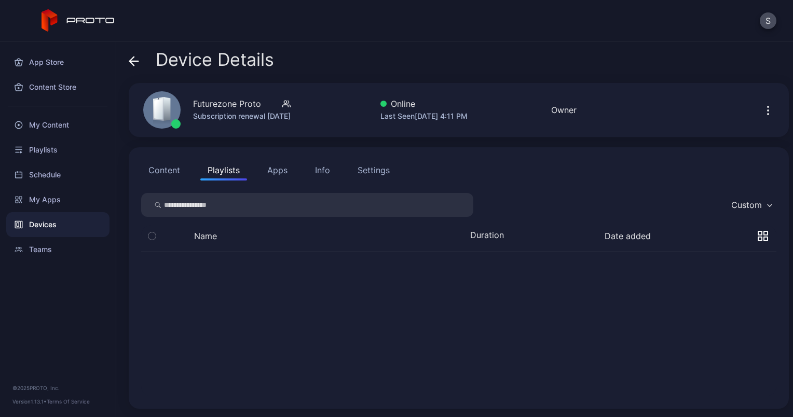
scroll to position [0, 0]
click at [274, 173] on button "Apps" at bounding box center [277, 170] width 35 height 21
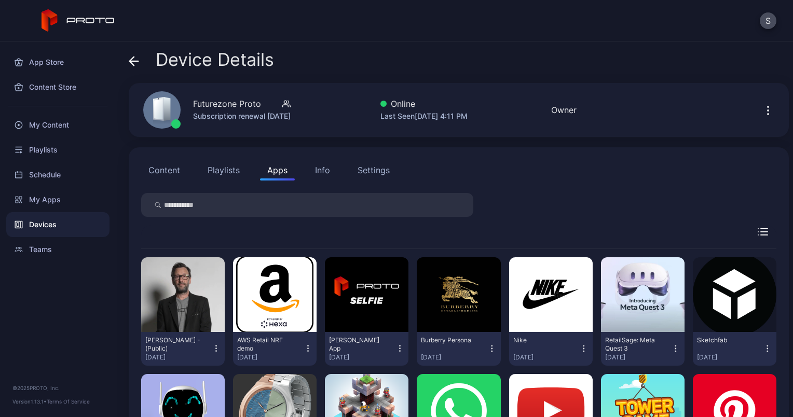
click at [331, 170] on button "Info" at bounding box center [323, 170] width 30 height 21
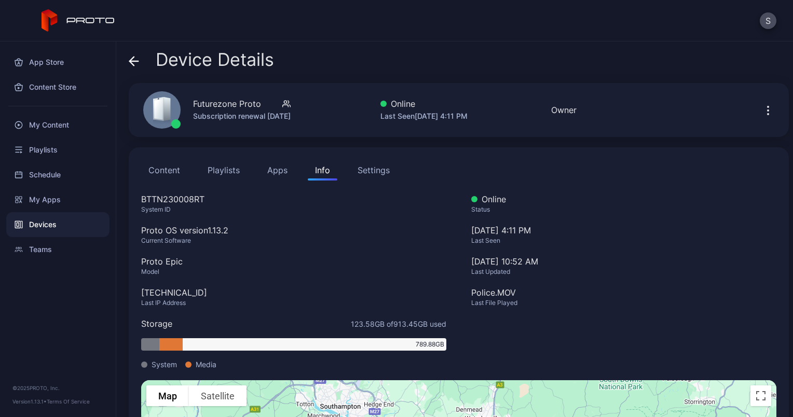
click at [380, 172] on div "Settings" at bounding box center [373, 170] width 32 height 12
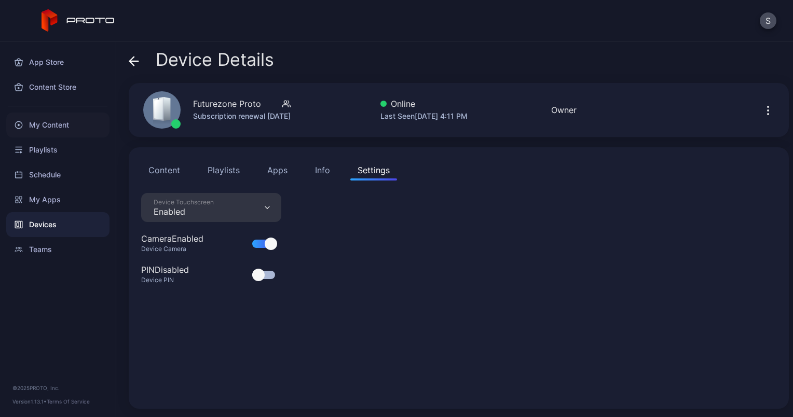
click at [46, 125] on div "My Content" at bounding box center [57, 125] width 103 height 25
